Goal: Task Accomplishment & Management: Use online tool/utility

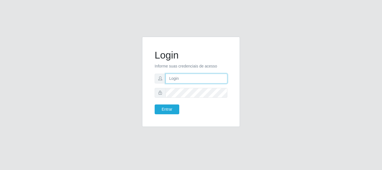
click at [191, 76] on input "text" at bounding box center [196, 78] width 62 height 10
type input "[EMAIL_ADDRESS][DOMAIN_NAME]"
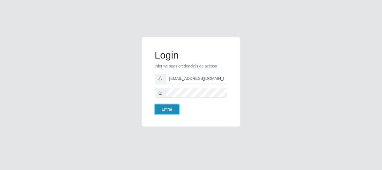
click at [171, 111] on button "Entrar" at bounding box center [166, 109] width 25 height 10
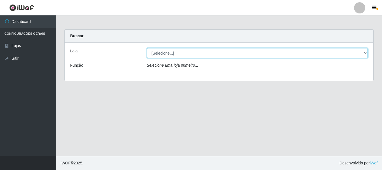
click at [364, 53] on select "[Selecione...] SuperFácil Atacado - Rodoviária" at bounding box center [257, 53] width 221 height 10
select select "400"
click at [147, 48] on select "[Selecione...] SuperFácil Atacado - Rodoviária" at bounding box center [257, 53] width 221 height 10
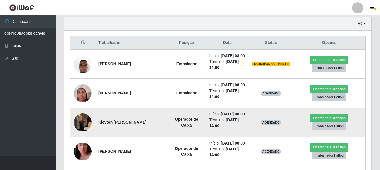
scroll to position [223, 0]
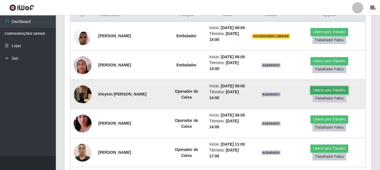
click at [322, 94] on button "Liberar para Trabalho" at bounding box center [330, 90] width 38 height 8
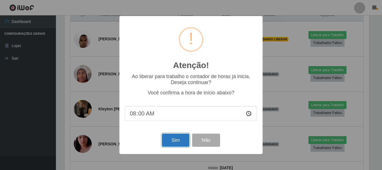
click at [175, 136] on button "Sim" at bounding box center [175, 139] width 27 height 13
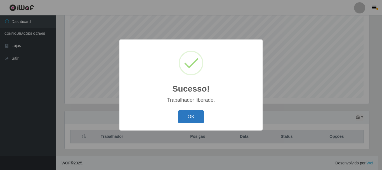
click at [190, 111] on button "OK" at bounding box center [191, 116] width 26 height 13
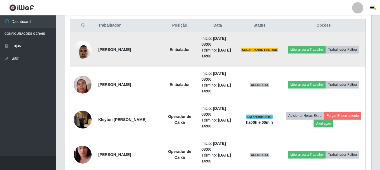
scroll to position [214, 0]
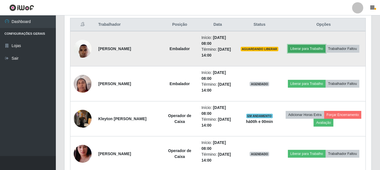
click at [306, 51] on button "Liberar para Trabalho" at bounding box center [307, 49] width 38 height 8
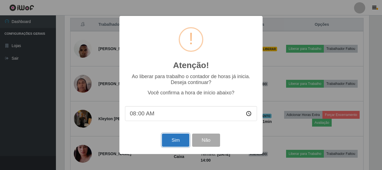
click at [176, 138] on button "Sim" at bounding box center [175, 139] width 27 height 13
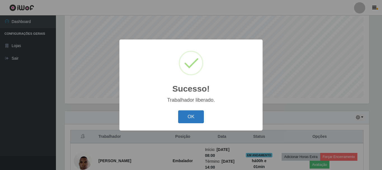
click at [202, 113] on button "OK" at bounding box center [191, 116] width 26 height 13
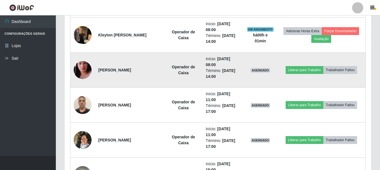
scroll to position [297, 0]
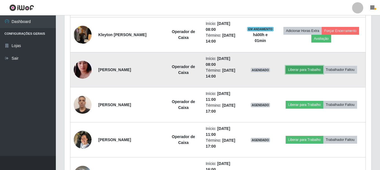
click at [303, 70] on button "Liberar para Trabalho" at bounding box center [305, 70] width 38 height 8
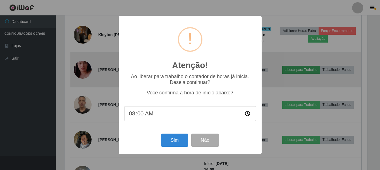
scroll to position [116, 304]
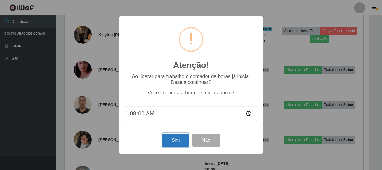
click at [168, 145] on button "Sim" at bounding box center [175, 139] width 27 height 13
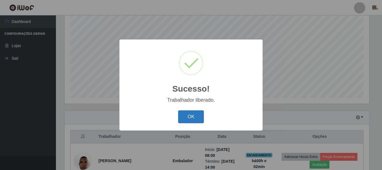
click at [191, 113] on button "OK" at bounding box center [191, 116] width 26 height 13
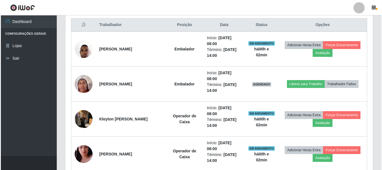
scroll to position [214, 0]
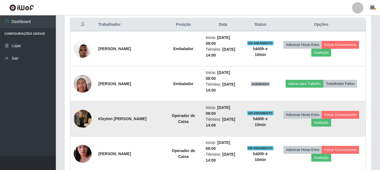
click at [80, 120] on img at bounding box center [83, 118] width 18 height 24
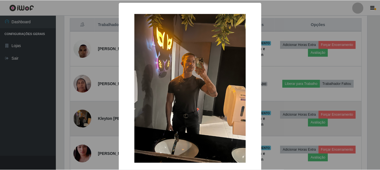
scroll to position [116, 304]
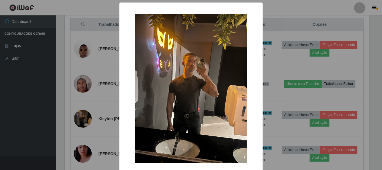
click at [23, 99] on div "× OK Cancel" at bounding box center [191, 85] width 382 height 170
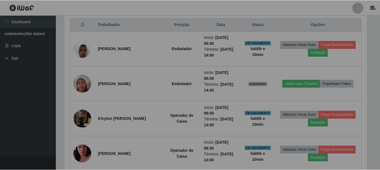
scroll to position [116, 307]
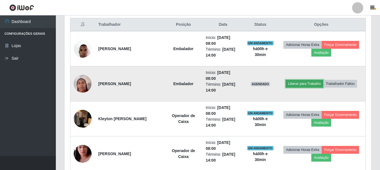
click at [304, 85] on button "Liberar para Trabalho" at bounding box center [305, 84] width 38 height 8
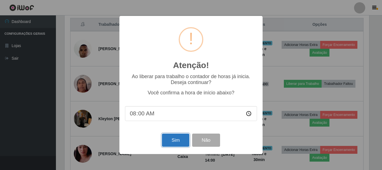
click at [173, 141] on button "Sim" at bounding box center [175, 139] width 27 height 13
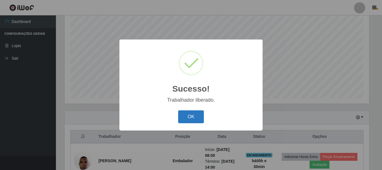
click at [190, 117] on button "OK" at bounding box center [191, 116] width 26 height 13
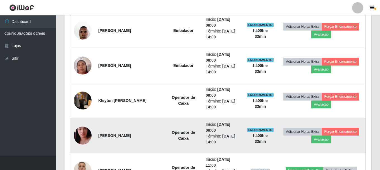
scroll to position [242, 0]
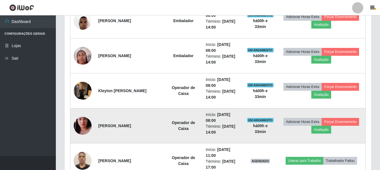
click at [82, 122] on img at bounding box center [83, 125] width 18 height 32
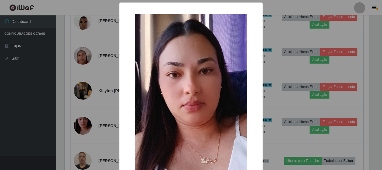
click at [28, 111] on div "× OK Cancel" at bounding box center [191, 85] width 382 height 170
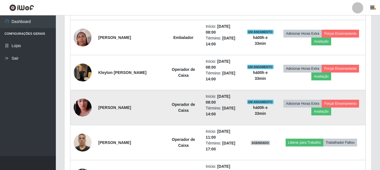
scroll to position [270, 0]
